Goal: Task Accomplishment & Management: Use online tool/utility

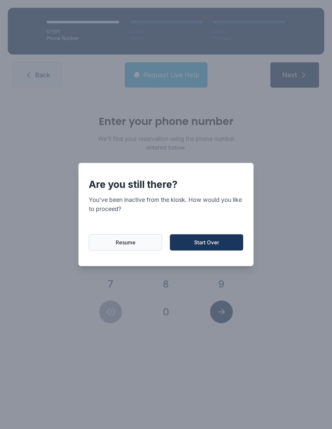
click at [201, 250] on button "Start Over" at bounding box center [206, 242] width 73 height 16
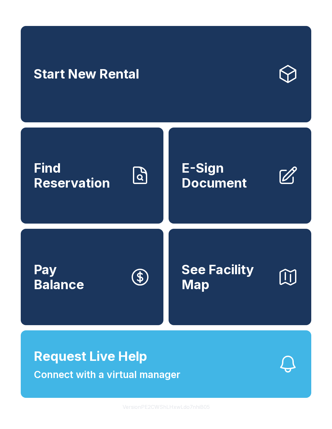
click at [108, 198] on link "Find Reservation" at bounding box center [92, 175] width 143 height 96
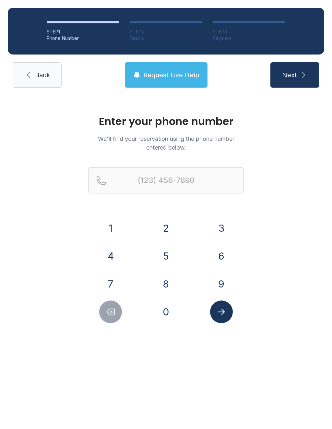
click at [221, 286] on button "9" at bounding box center [221, 283] width 23 height 23
click at [221, 229] on button "3" at bounding box center [221, 228] width 23 height 23
click at [220, 253] on button "6" at bounding box center [221, 255] width 23 height 23
click at [165, 231] on button "2" at bounding box center [166, 228] width 23 height 23
click at [216, 230] on button "3" at bounding box center [221, 228] width 23 height 23
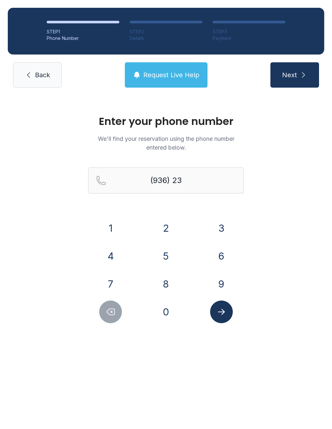
click at [172, 281] on button "8" at bounding box center [166, 283] width 23 height 23
click at [171, 281] on button "8" at bounding box center [166, 283] width 23 height 23
click at [167, 302] on button "0" at bounding box center [166, 311] width 23 height 23
click at [166, 256] on button "5" at bounding box center [166, 255] width 23 height 23
click at [225, 229] on button "3" at bounding box center [221, 228] width 23 height 23
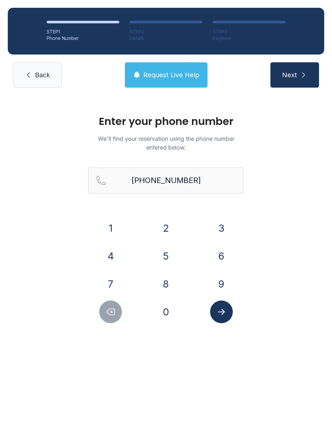
click at [308, 73] on button "Next" at bounding box center [294, 74] width 49 height 25
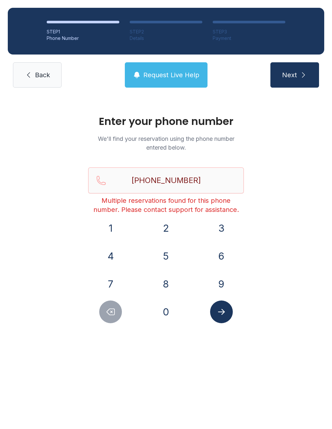
click at [301, 81] on button "Next" at bounding box center [294, 74] width 49 height 25
click at [224, 308] on icon "Submit lookup form" at bounding box center [222, 312] width 10 height 10
click at [221, 317] on button "Submit lookup form" at bounding box center [221, 311] width 23 height 23
click at [108, 307] on icon "Delete number" at bounding box center [111, 312] width 10 height 10
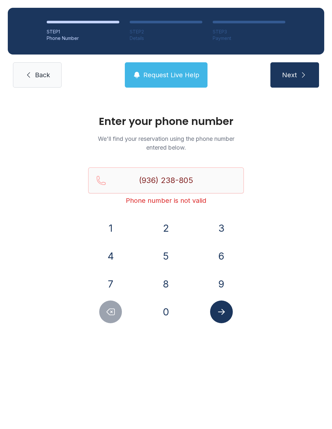
click at [108, 306] on button "Delete number" at bounding box center [110, 311] width 23 height 23
click at [105, 314] on button "Delete number" at bounding box center [110, 311] width 23 height 23
click at [110, 315] on icon "Delete number" at bounding box center [111, 312] width 10 height 10
click at [110, 315] on icon "Delete number" at bounding box center [111, 312] width 8 height 6
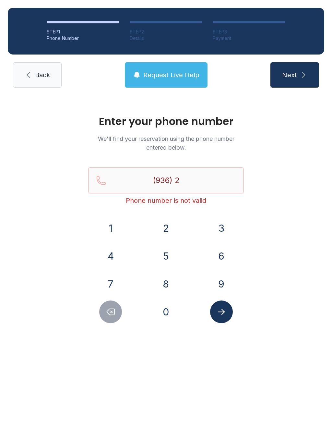
click at [107, 317] on button "Delete number" at bounding box center [110, 311] width 23 height 23
click at [107, 319] on button "Delete number" at bounding box center [110, 311] width 23 height 23
type input "(9"
click at [107, 319] on button "Delete number" at bounding box center [110, 311] width 23 height 23
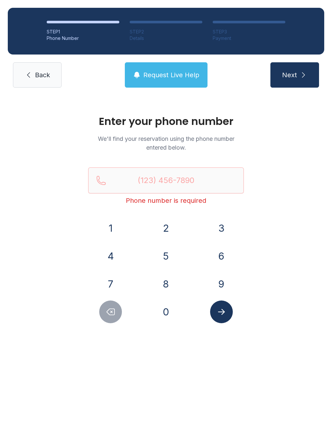
click at [106, 321] on button "Delete number" at bounding box center [110, 311] width 23 height 23
click at [225, 279] on button "9" at bounding box center [221, 283] width 23 height 23
click at [219, 224] on button "3" at bounding box center [221, 228] width 23 height 23
click at [223, 258] on button "6" at bounding box center [221, 255] width 23 height 23
click at [162, 226] on button "2" at bounding box center [166, 228] width 23 height 23
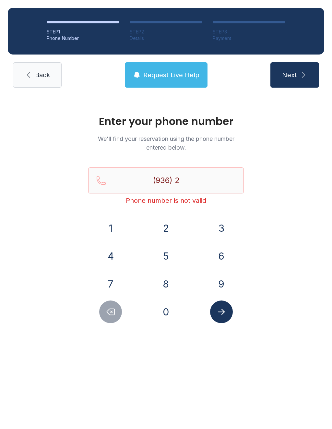
click at [223, 230] on button "3" at bounding box center [221, 228] width 23 height 23
click at [168, 285] on button "8" at bounding box center [166, 283] width 23 height 23
click at [169, 315] on button "0" at bounding box center [166, 311] width 23 height 23
click at [168, 253] on button "5" at bounding box center [166, 255] width 23 height 23
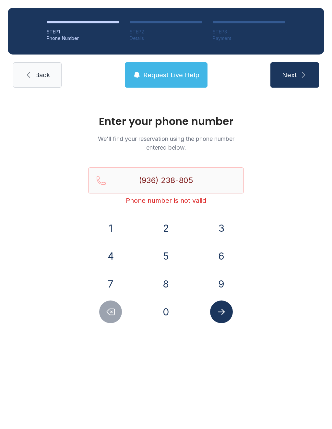
click at [223, 227] on button "3" at bounding box center [221, 228] width 23 height 23
click at [298, 76] on button "Next" at bounding box center [294, 74] width 49 height 25
type input "("
click at [41, 60] on div "STEP 1 Phone Number STEP 2 Details STEP 3 Payment Back Request Live Help Next" at bounding box center [166, 47] width 332 height 95
click at [37, 72] on span "Back" at bounding box center [42, 74] width 15 height 9
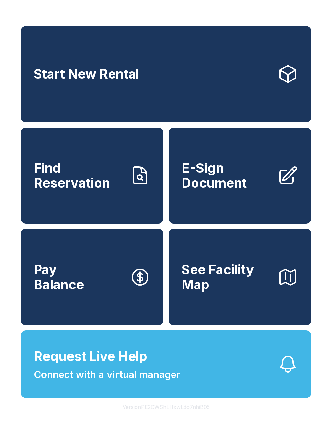
click at [232, 190] on span "E-Sign Document" at bounding box center [227, 174] width 91 height 29
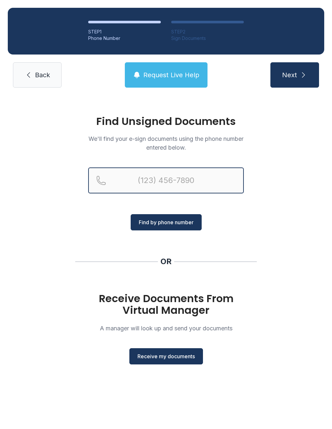
click at [157, 185] on input "Reservation phone number" at bounding box center [166, 180] width 156 height 26
type input "[PHONE_NUMBER]"
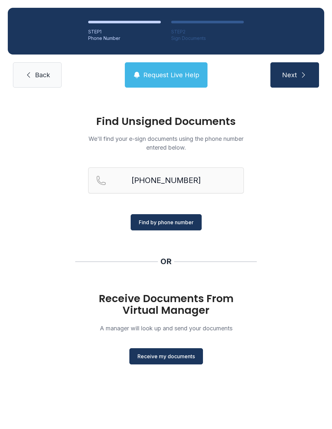
click at [188, 223] on span "Find by phone number" at bounding box center [166, 222] width 55 height 8
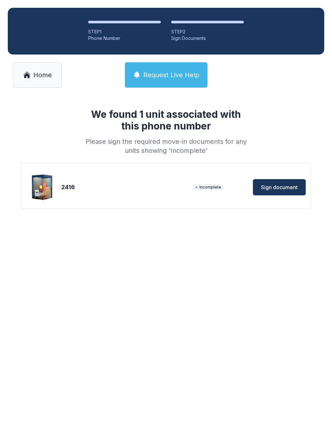
click at [285, 188] on span "Sign document" at bounding box center [279, 187] width 37 height 8
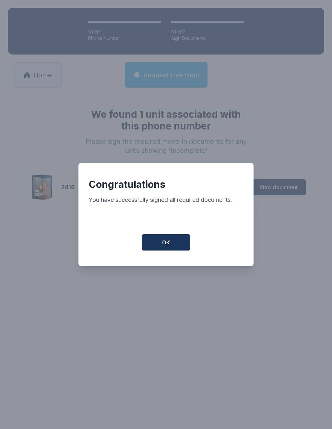
click at [179, 244] on button "OK" at bounding box center [166, 242] width 49 height 16
